Goal: Complete application form: Complete application form

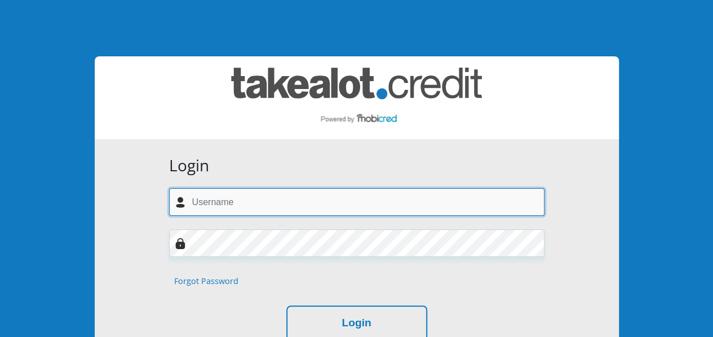
drag, startPoint x: 0, startPoint y: 0, endPoint x: 258, endPoint y: 204, distance: 328.8
click at [258, 204] on input "text" at bounding box center [356, 202] width 375 height 28
type input "[PERSON_NAME][EMAIL_ADDRESS][DOMAIN_NAME]"
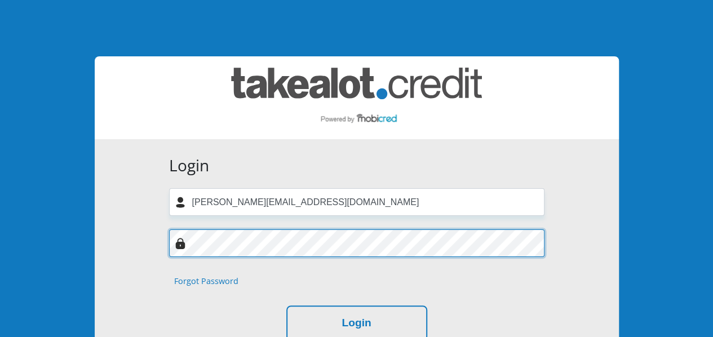
click at [286, 306] on button "Login" at bounding box center [356, 324] width 141 height 36
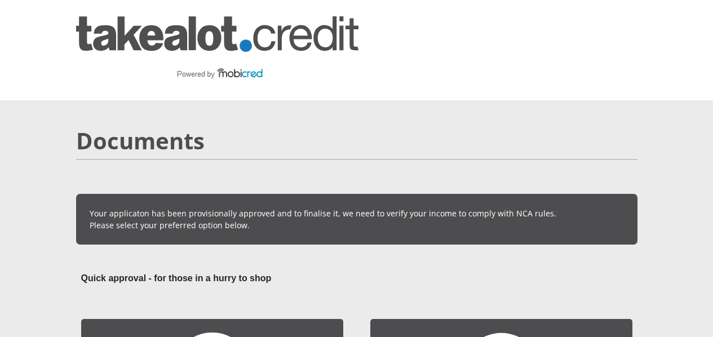
scroll to position [169, 0]
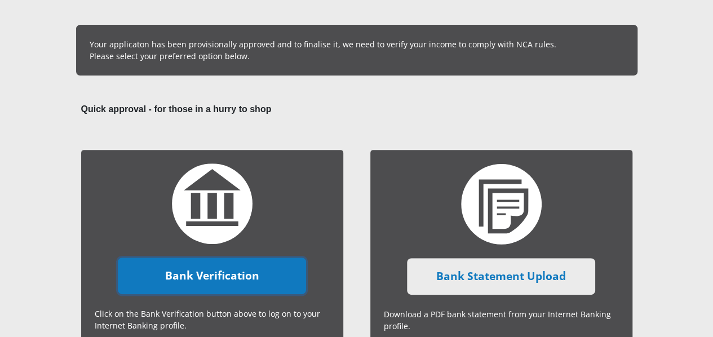
click at [237, 258] on link "Bank Verification" at bounding box center [212, 276] width 188 height 37
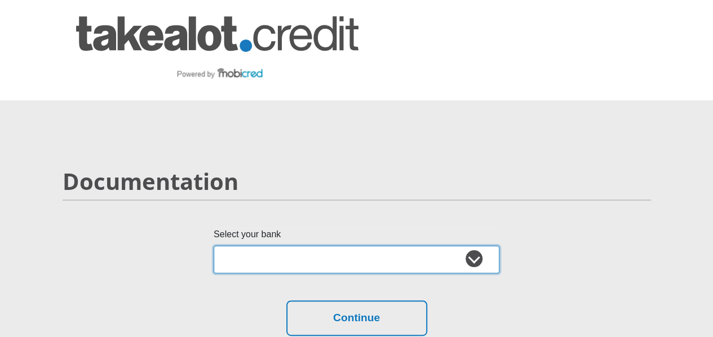
click at [354, 246] on select "Absa Capitec Bank Discovery Bank First National Bank Nedbank Standard Bank Tyme…" at bounding box center [357, 260] width 286 height 28
select select "{"id":"10","title":"Discovery Bank","institution":"Discovery Bank","alias":"dis…"
click at [214, 246] on select "Absa Capitec Bank Discovery Bank First National Bank Nedbank Standard Bank Tyme…" at bounding box center [357, 260] width 286 height 28
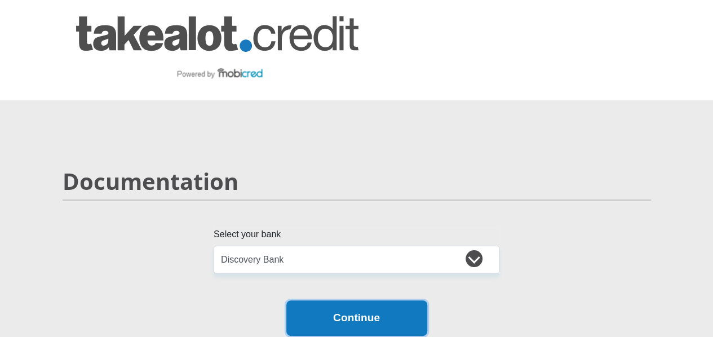
click at [330, 300] on button "Continue" at bounding box center [356, 318] width 141 height 36
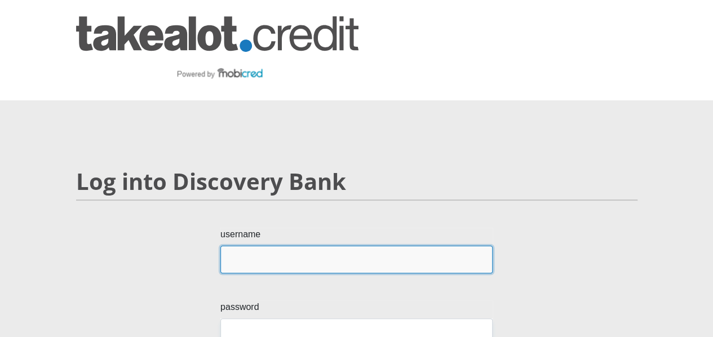
click at [286, 246] on input "username" at bounding box center [356, 260] width 272 height 28
type input "s.rens"
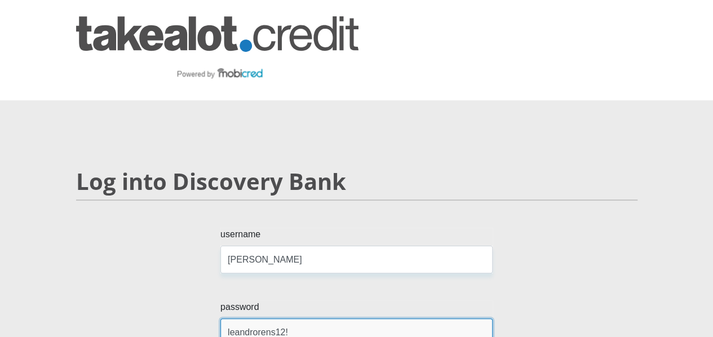
click at [228, 319] on input "leandrorens12!" at bounding box center [356, 333] width 272 height 28
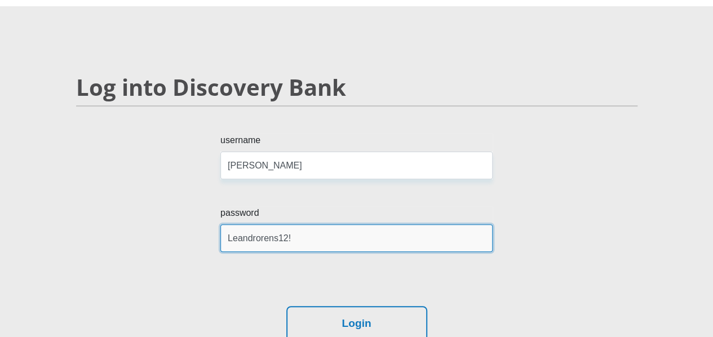
scroll to position [169, 0]
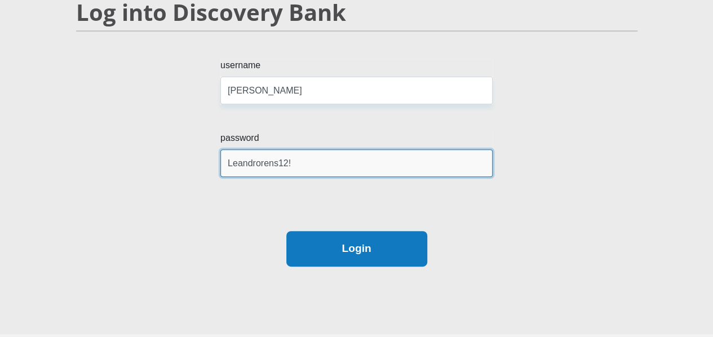
type input "Leandrorens12!"
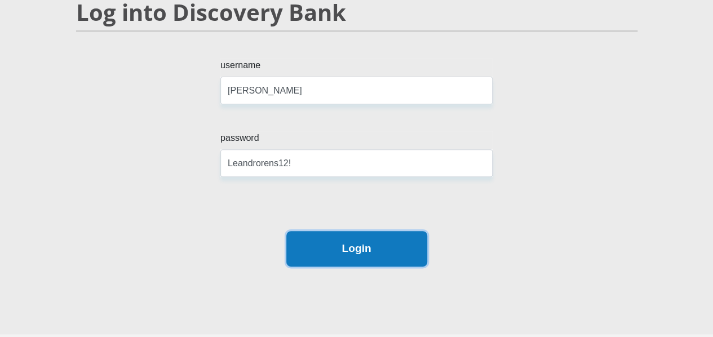
click at [365, 231] on button "Login" at bounding box center [356, 249] width 141 height 36
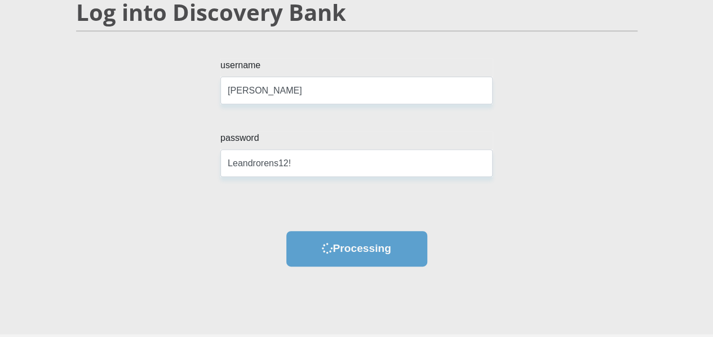
scroll to position [0, 0]
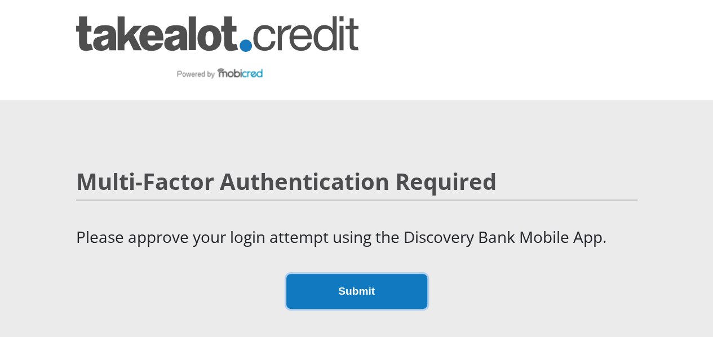
click at [366, 274] on button "Submit" at bounding box center [356, 292] width 141 height 36
